Goal: Information Seeking & Learning: Understand process/instructions

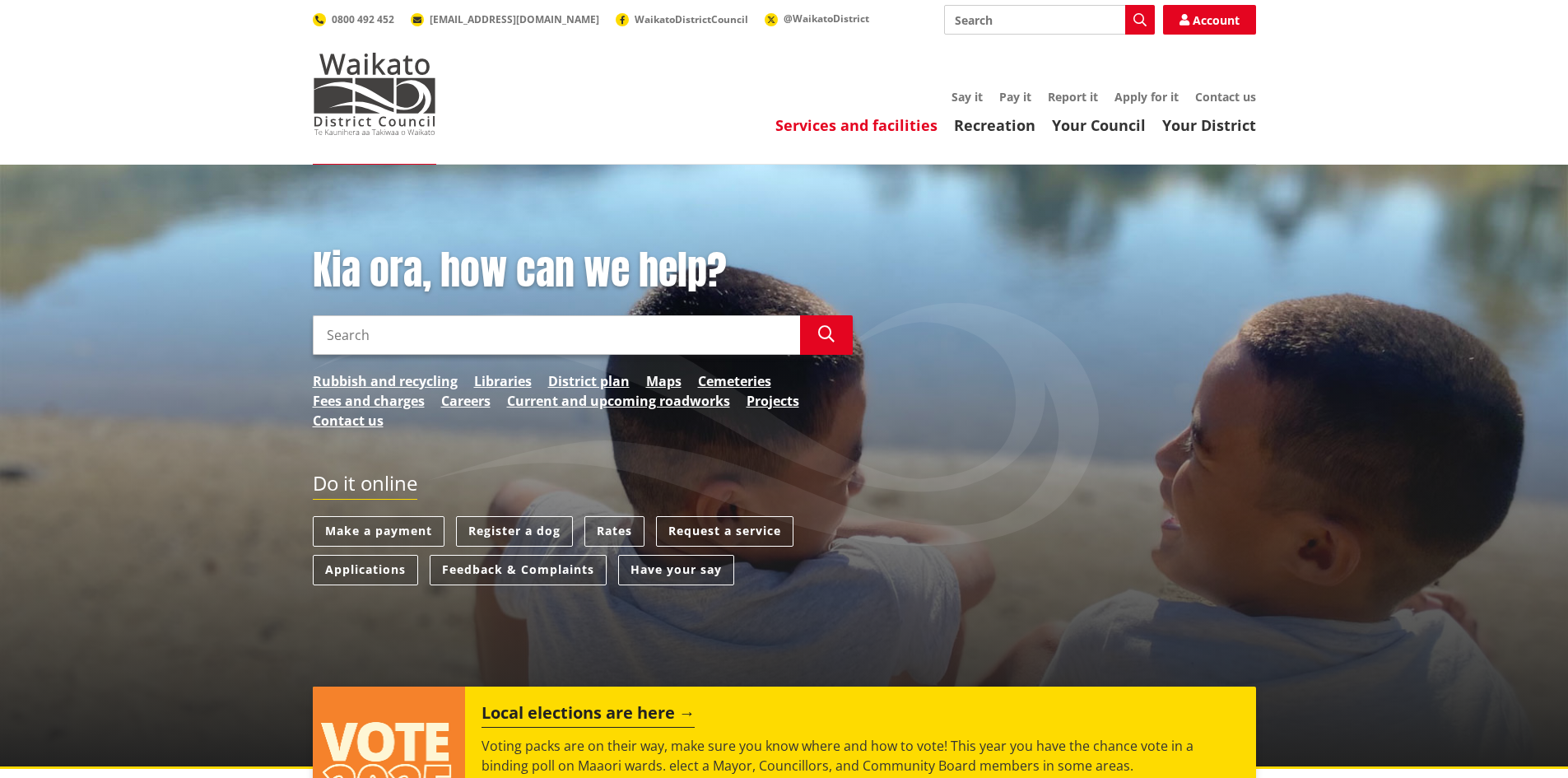
click at [867, 120] on link "Services and facilities" at bounding box center [856, 125] width 162 height 20
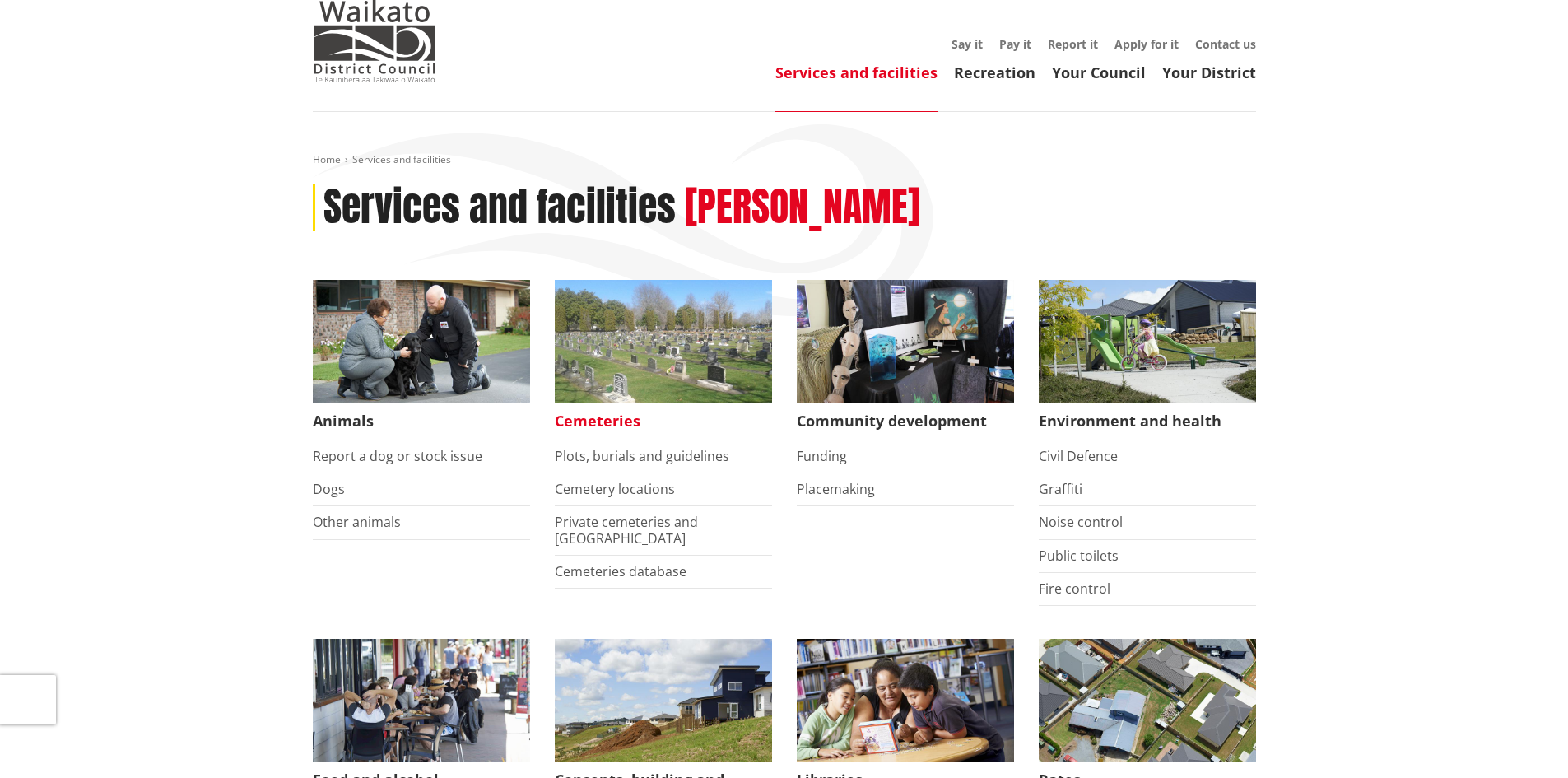
scroll to position [82, 0]
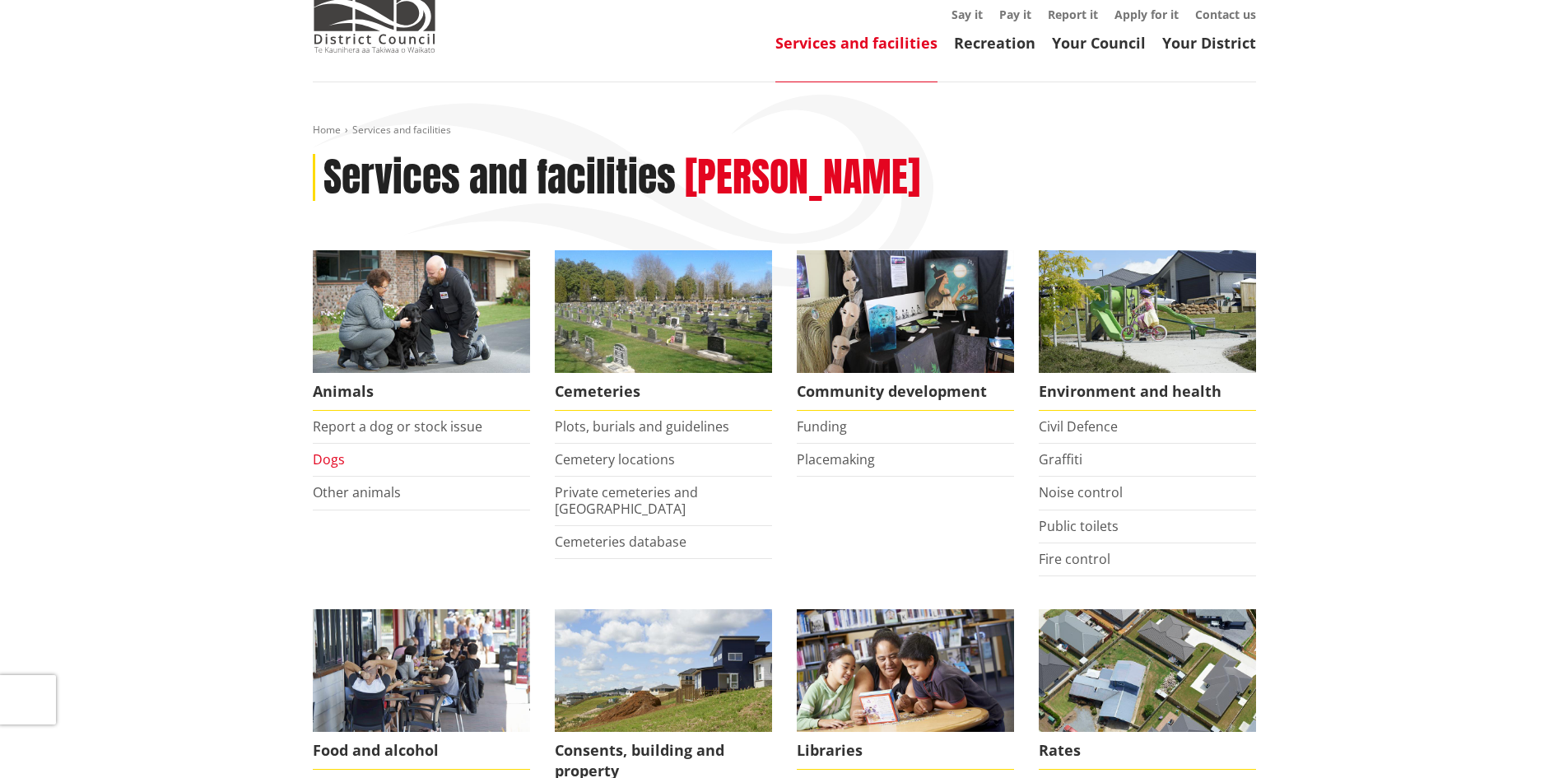
click at [336, 457] on link "Dogs" at bounding box center [329, 458] width 32 height 18
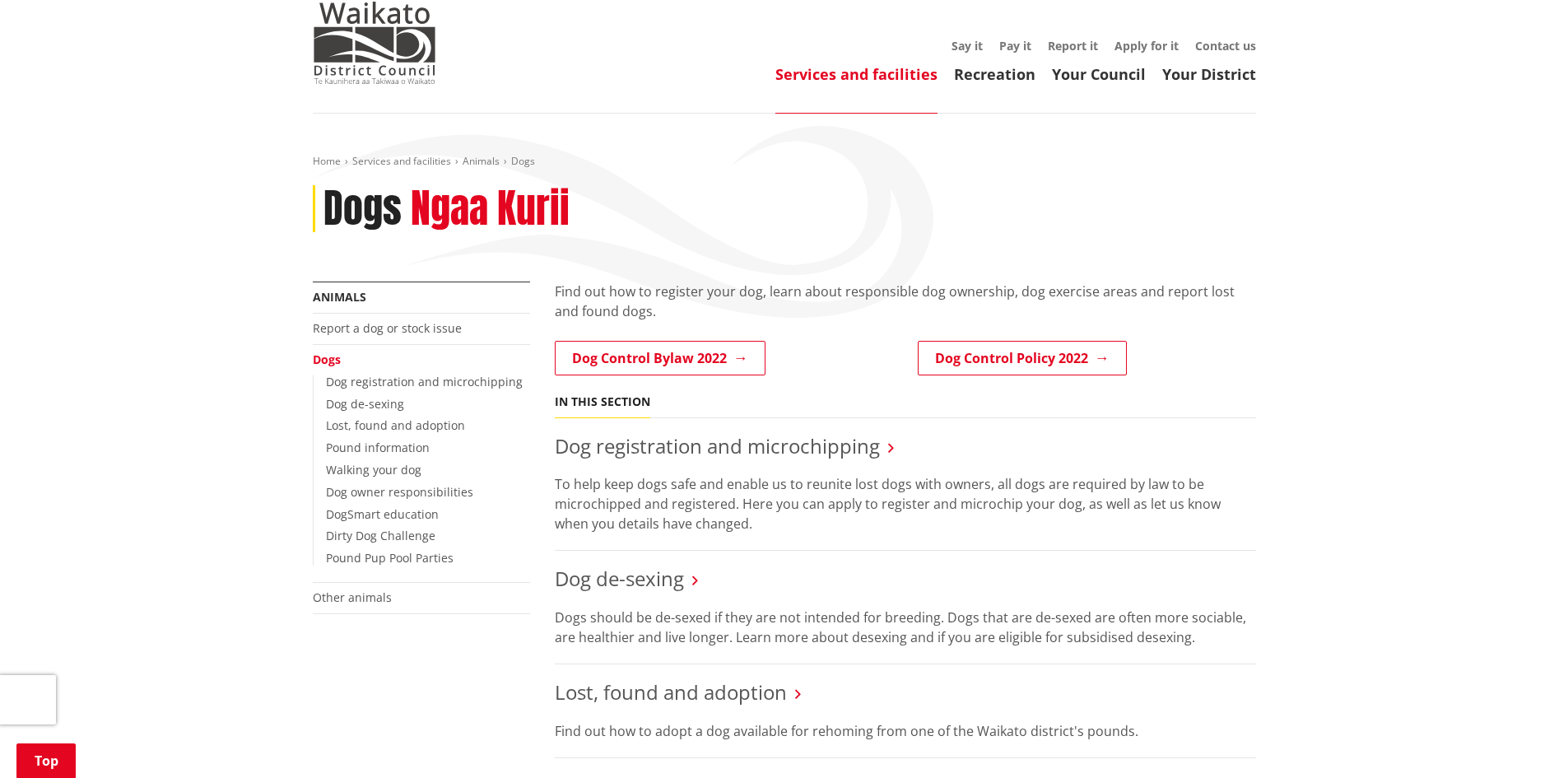
scroll to position [247, 0]
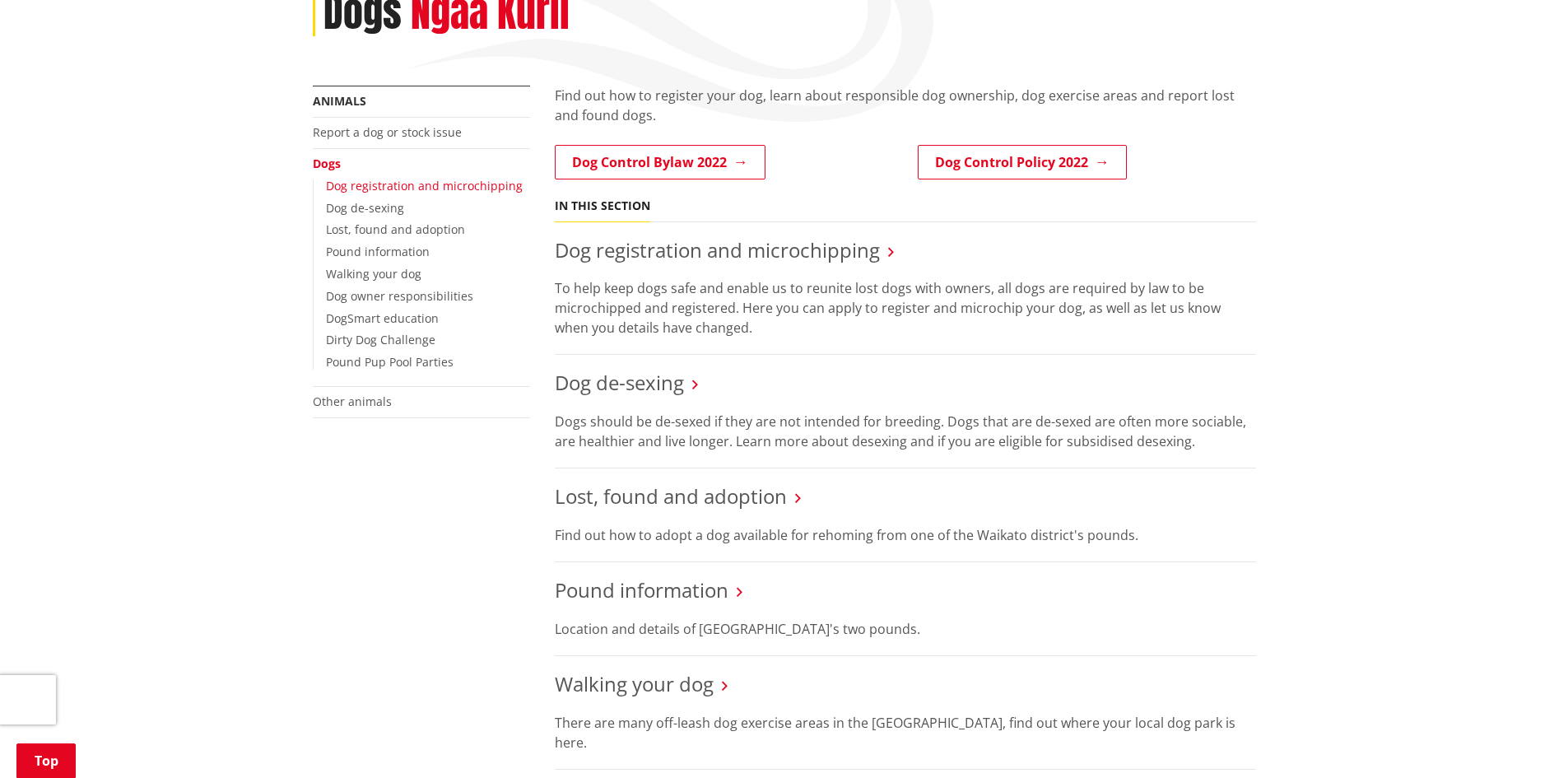
click at [471, 183] on link "Dog registration and microchipping" at bounding box center [424, 185] width 197 height 16
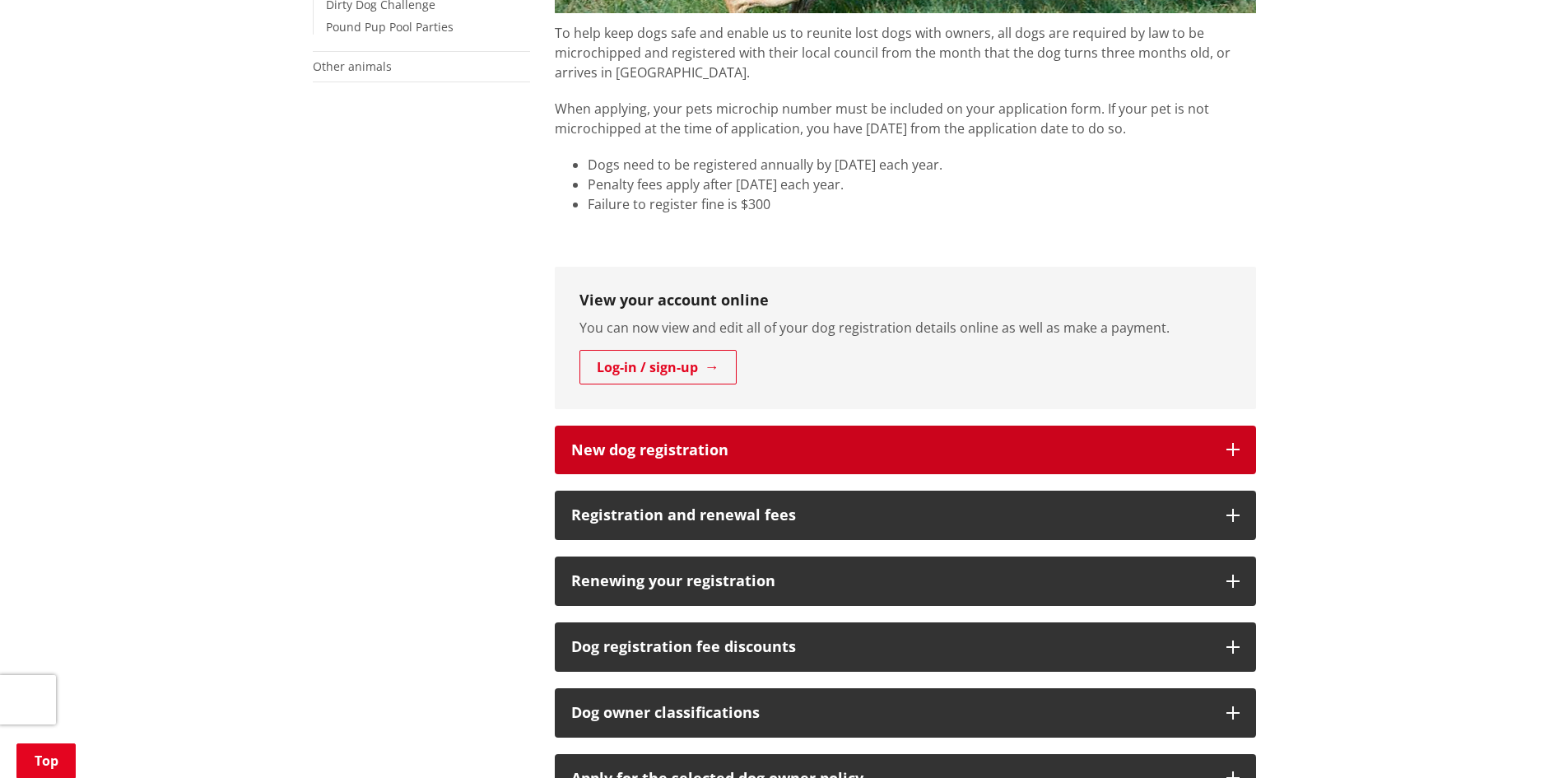
scroll to position [659, 0]
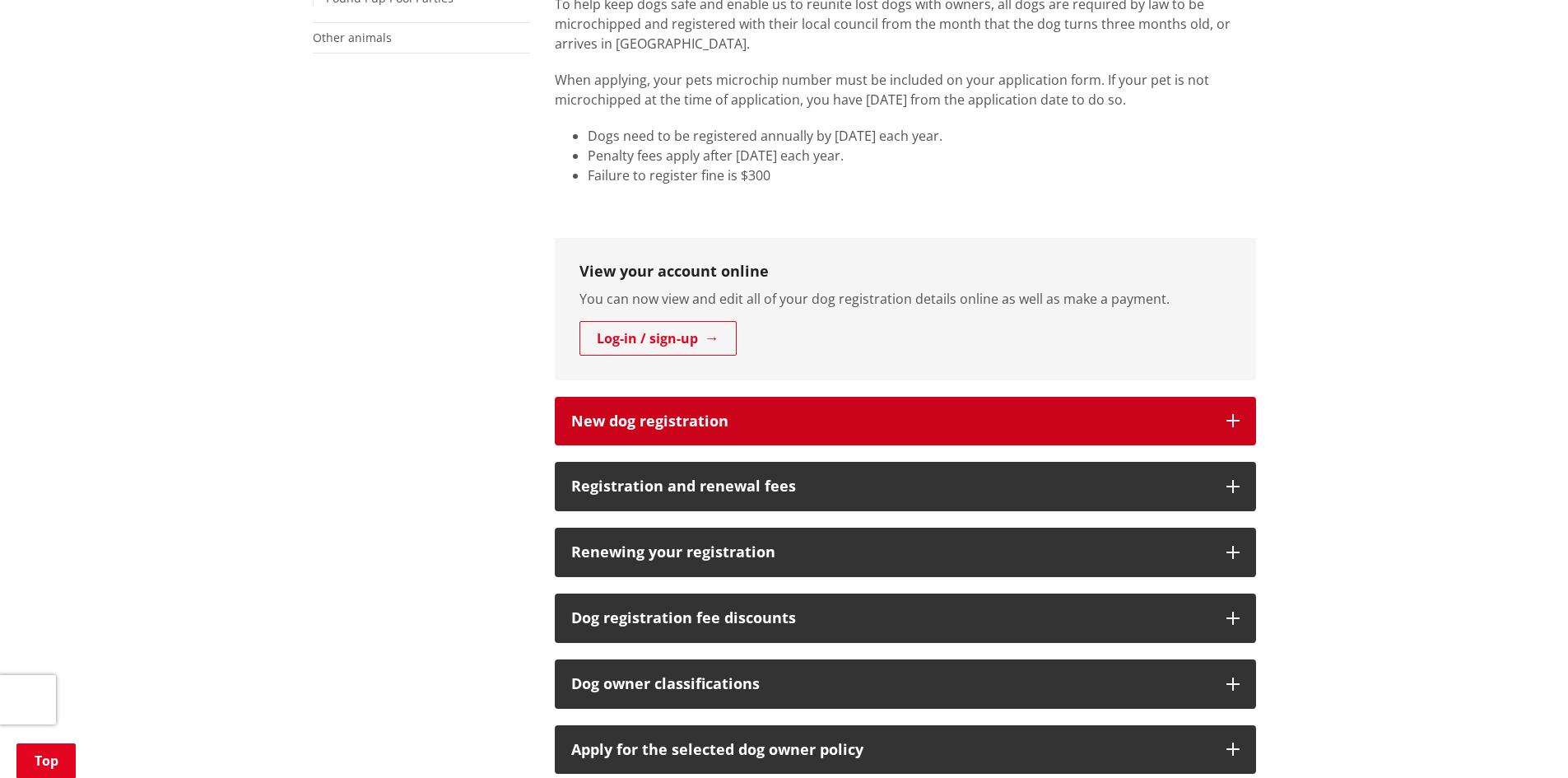
click at [701, 410] on button "New dog registration" at bounding box center [905, 421] width 702 height 49
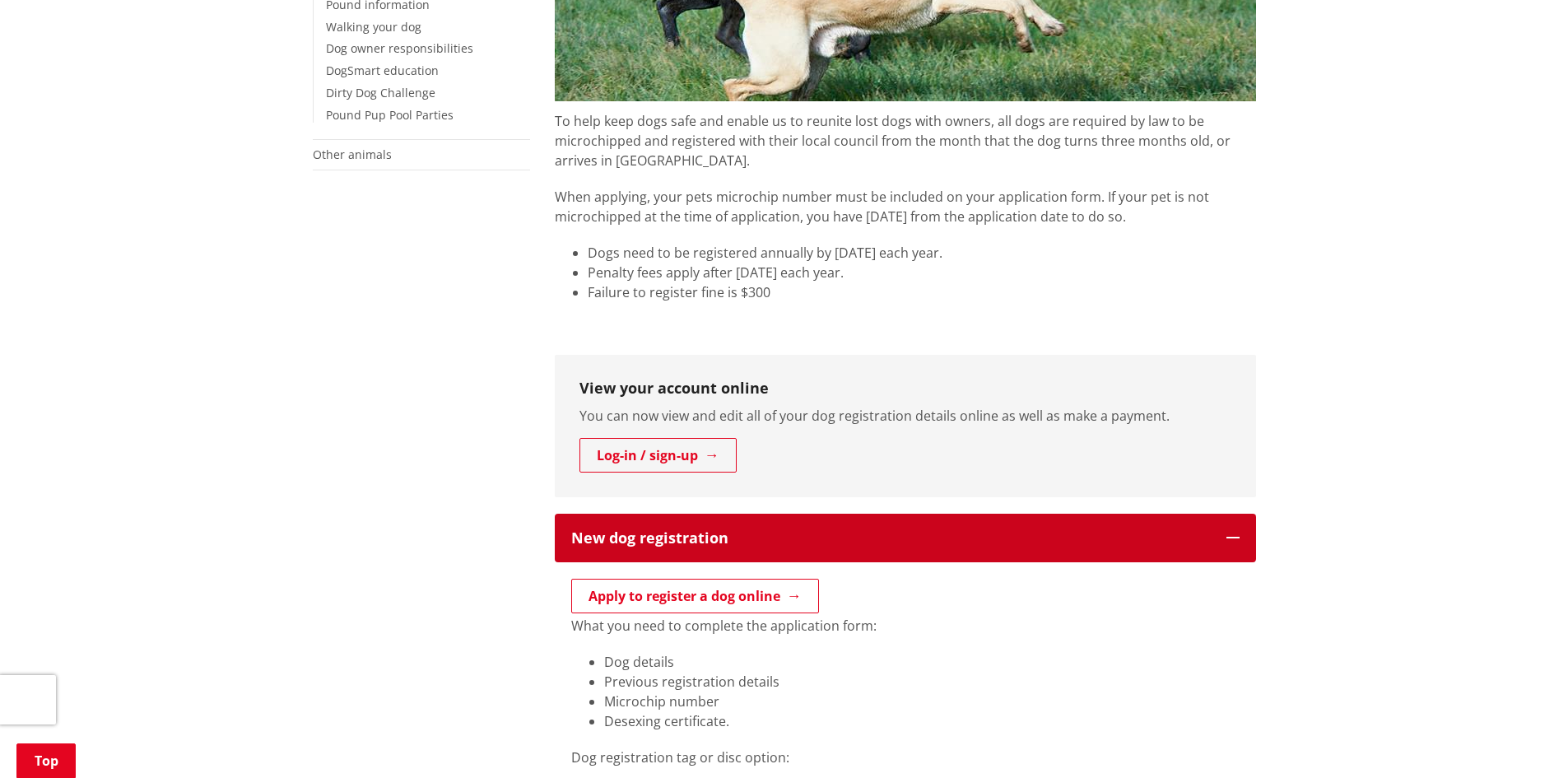
scroll to position [247, 0]
